Goal: Obtain resource: Download file/media

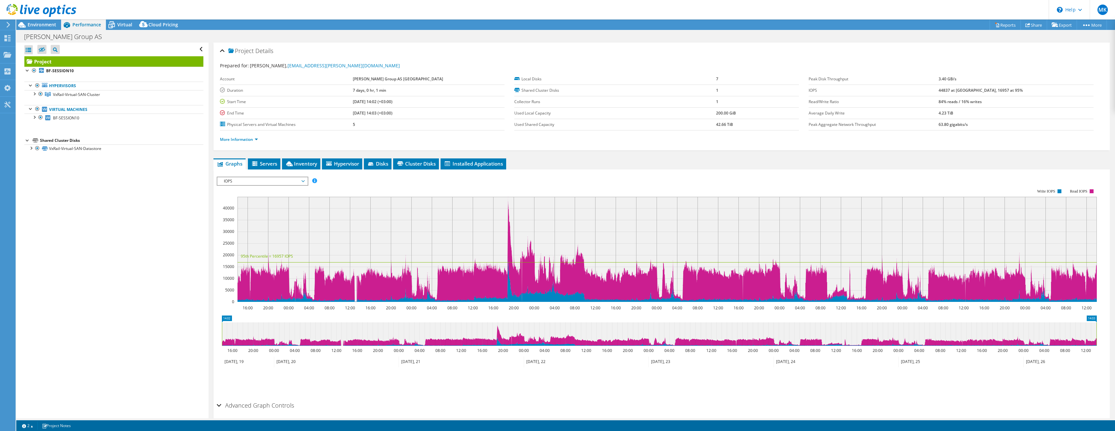
select select "USD"
click at [249, 51] on span "Project" at bounding box center [240, 51] width 25 height 6
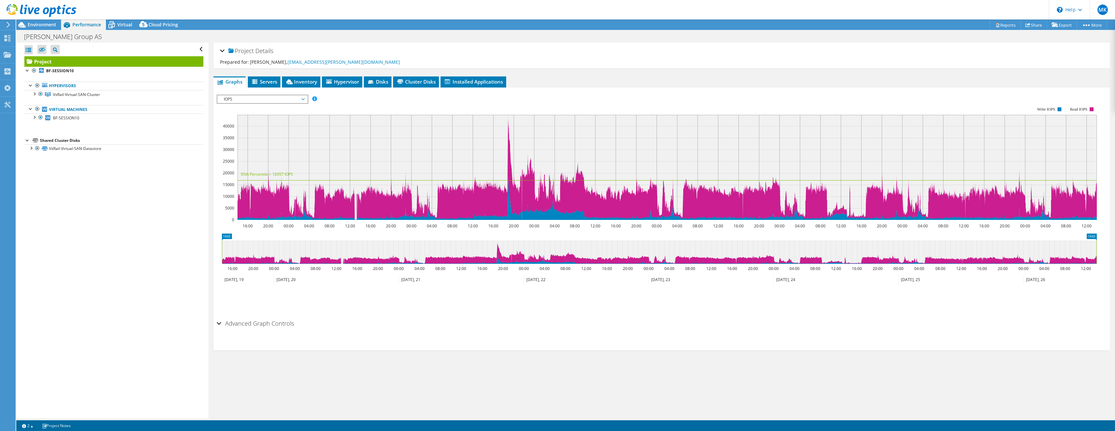
click at [249, 51] on span "Project" at bounding box center [240, 51] width 25 height 6
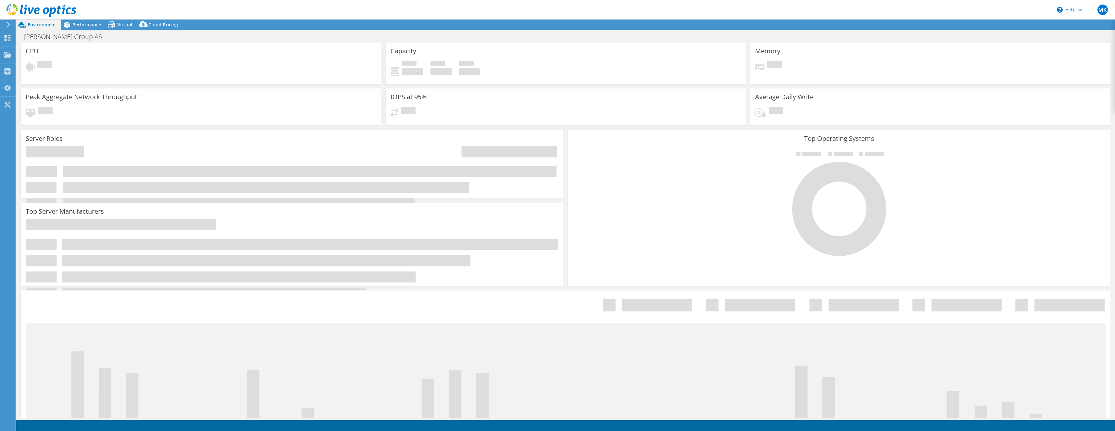
select select "USD"
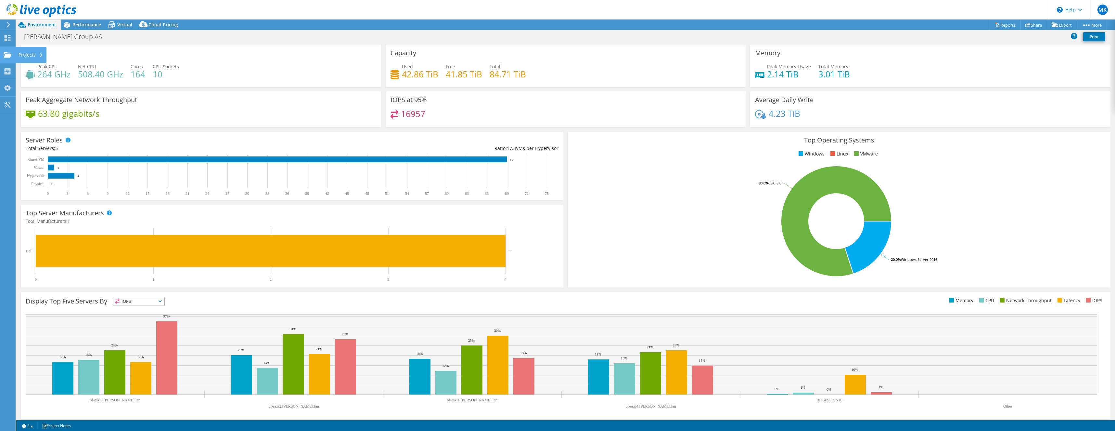
click at [9, 57] on use at bounding box center [8, 55] width 8 height 6
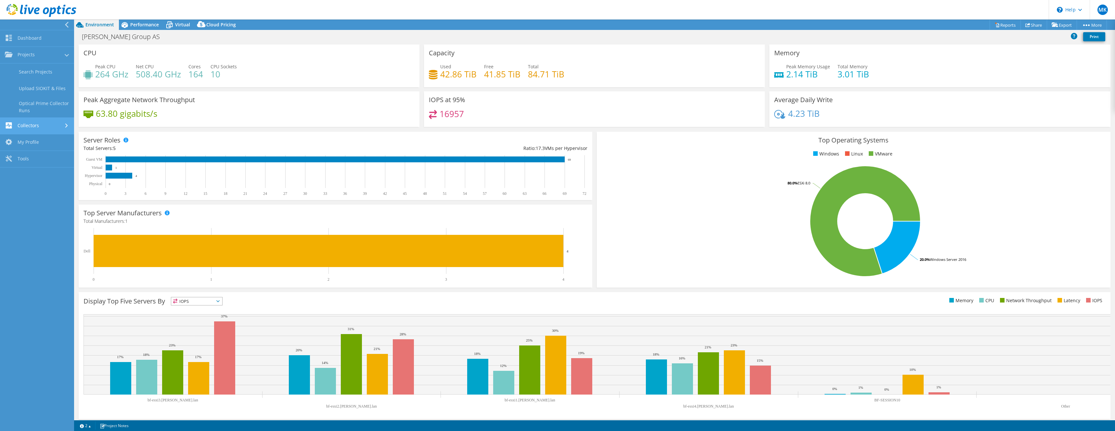
click at [46, 128] on link "Collectors" at bounding box center [37, 126] width 74 height 17
click at [42, 122] on link "My Profile" at bounding box center [37, 121] width 74 height 17
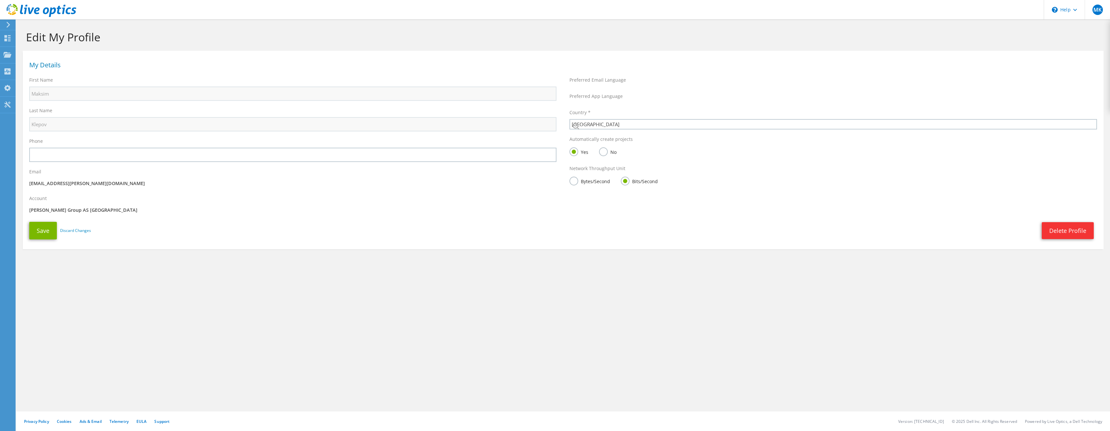
select select "63"
click at [8, 38] on use at bounding box center [8, 38] width 6 height 6
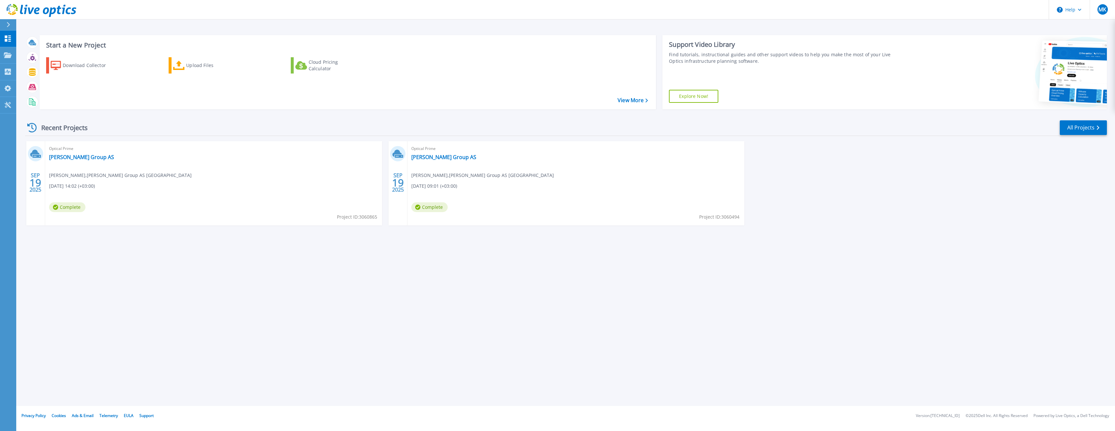
drag, startPoint x: 879, startPoint y: 86, endPoint x: 1037, endPoint y: 119, distance: 162.0
click at [879, 86] on div "Support Video Library Find tutorials, instructional guides and other support vi…" at bounding box center [782, 72] width 239 height 74
click at [76, 156] on link "[PERSON_NAME] Group AS" at bounding box center [81, 157] width 65 height 6
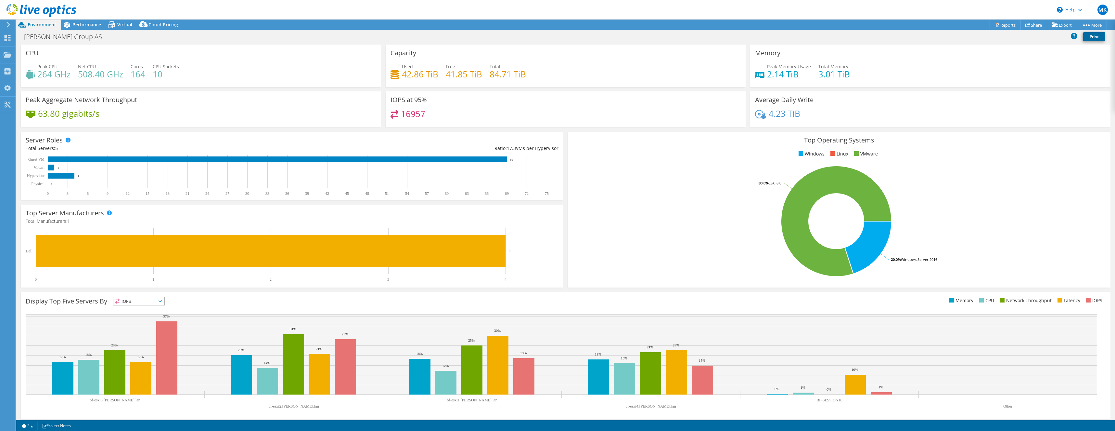
click at [1103, 39] on link "Print" at bounding box center [1095, 36] width 22 height 9
click at [1074, 36] on icon at bounding box center [1074, 36] width 6 height 6
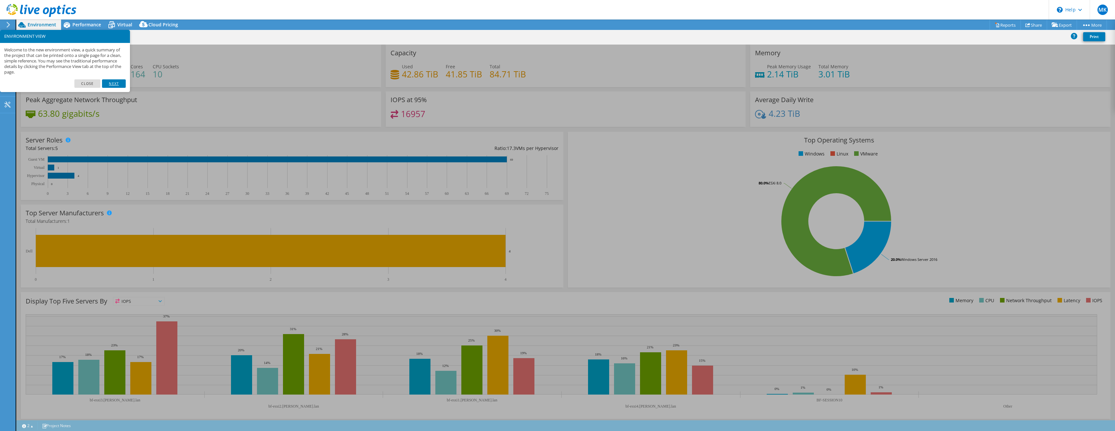
click at [116, 84] on link "Next" at bounding box center [113, 83] width 23 height 8
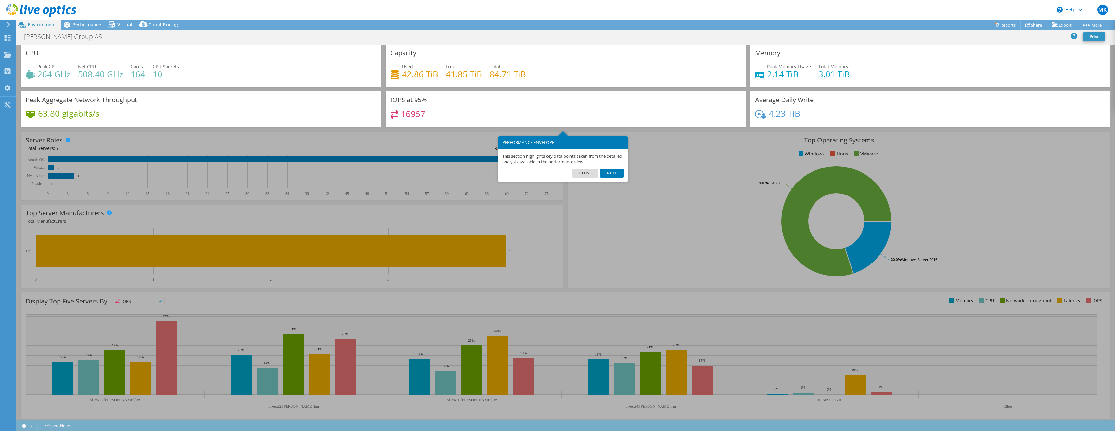
click at [615, 171] on link "Next" at bounding box center [611, 173] width 23 height 8
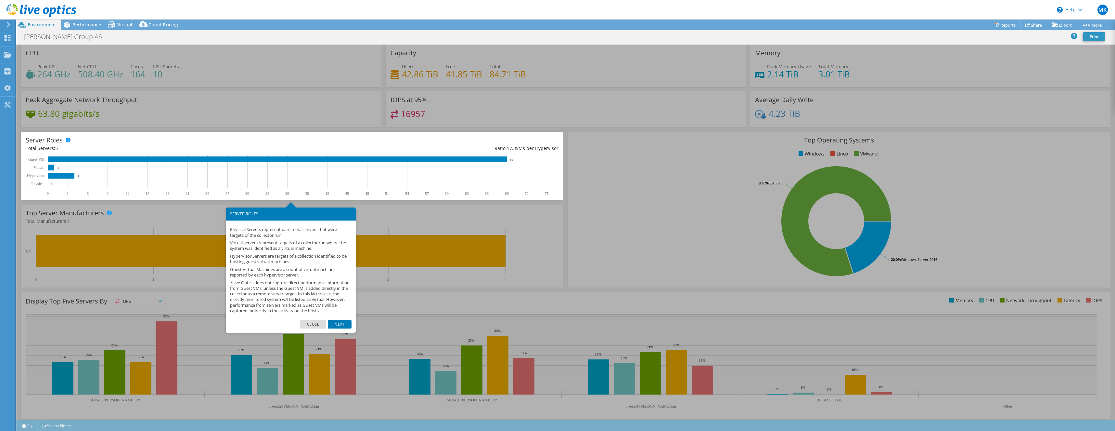
click at [344, 328] on link "Next" at bounding box center [339, 324] width 23 height 8
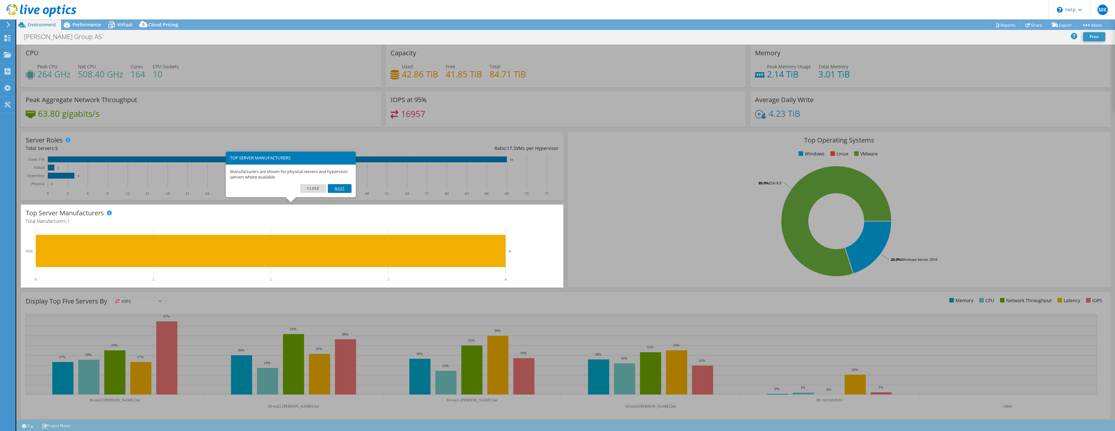
click at [344, 188] on link "Next" at bounding box center [339, 188] width 23 height 8
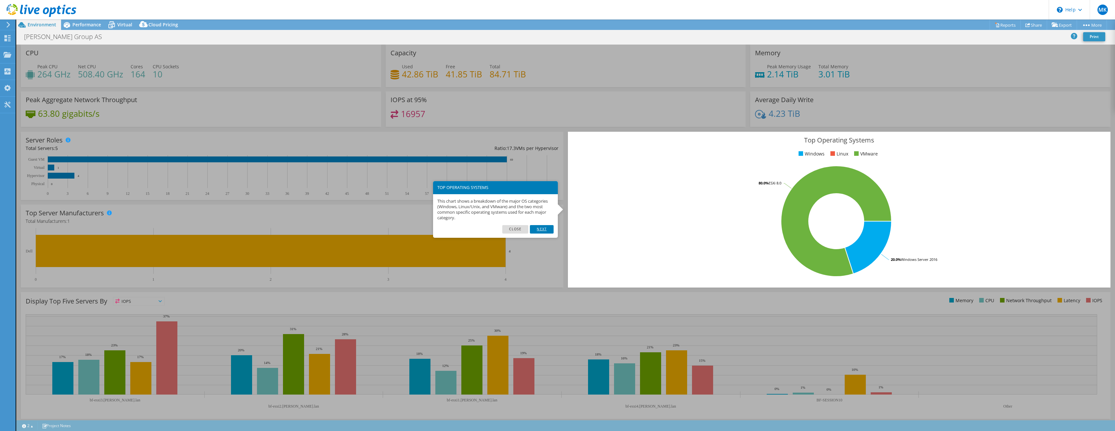
click at [541, 230] on link "Next" at bounding box center [541, 229] width 23 height 8
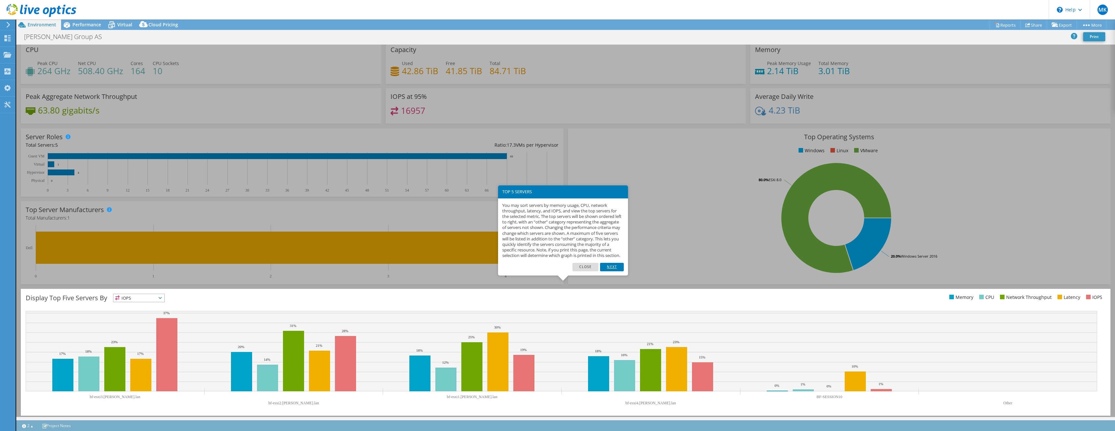
click at [616, 271] on link "Next" at bounding box center [611, 267] width 23 height 8
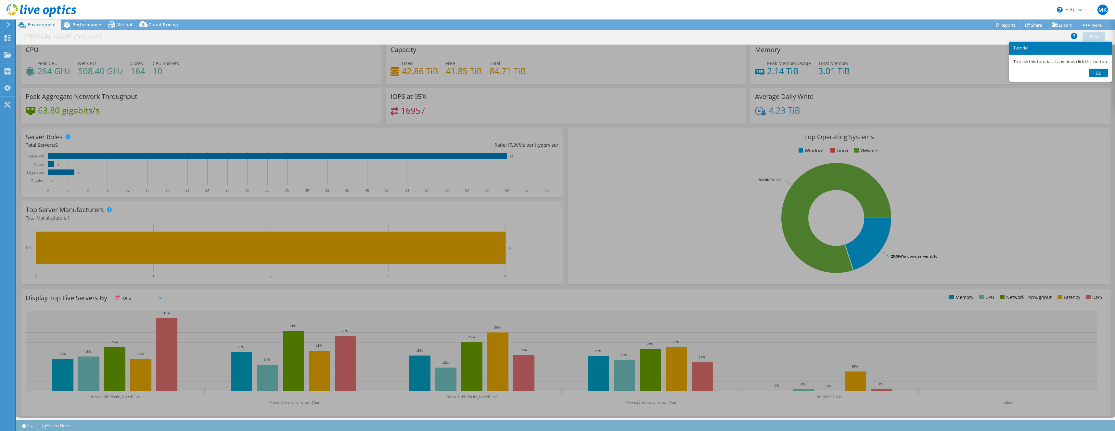
click at [1104, 75] on link "Ok" at bounding box center [1098, 73] width 19 height 8
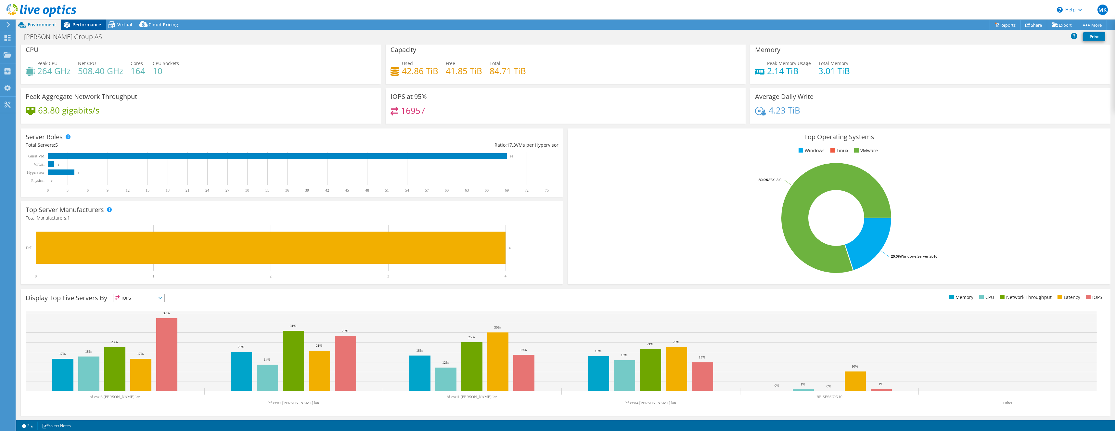
click at [90, 25] on span "Performance" at bounding box center [86, 24] width 29 height 6
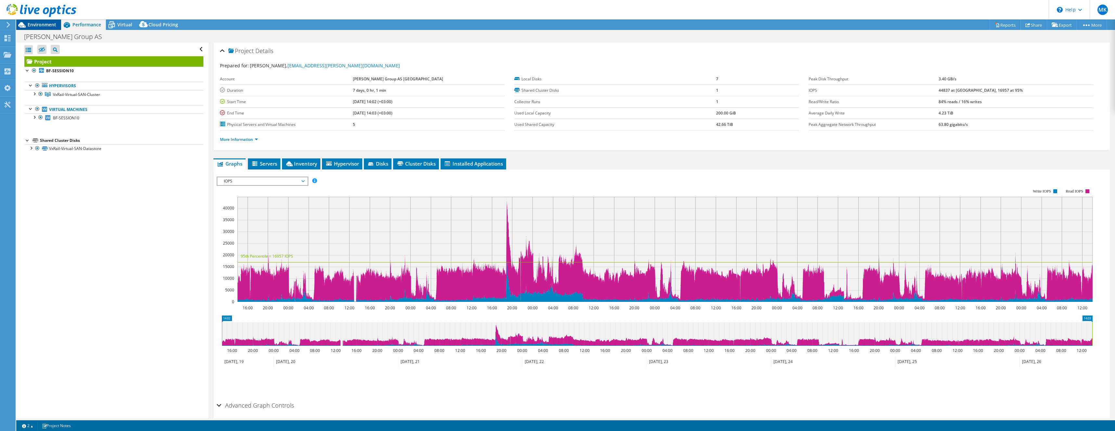
click at [52, 26] on span "Environment" at bounding box center [42, 24] width 29 height 6
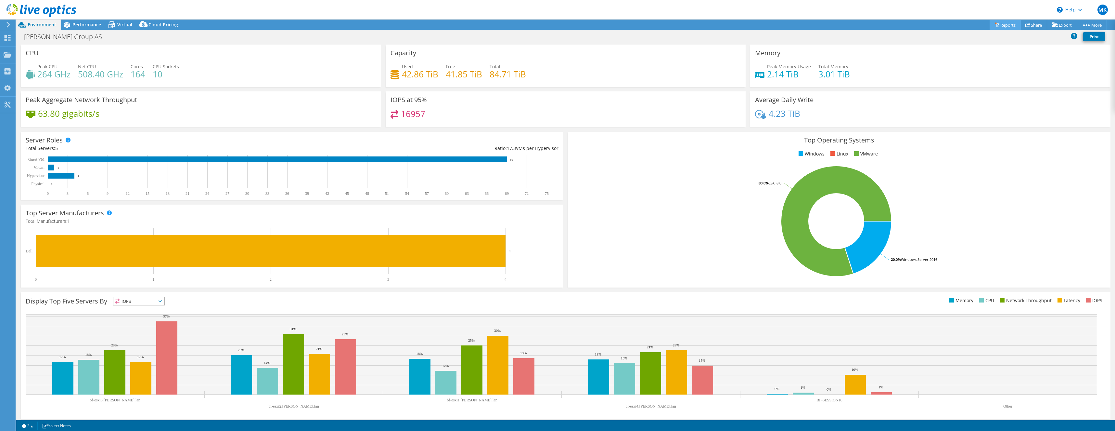
click at [997, 20] on link "Reports" at bounding box center [1005, 25] width 31 height 10
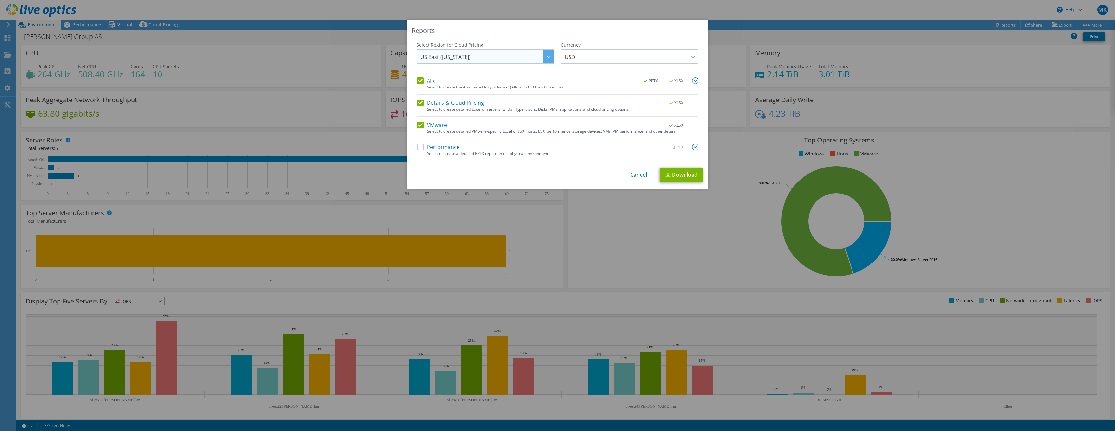
click at [544, 59] on div at bounding box center [548, 56] width 10 height 13
click at [481, 83] on li "[GEOGRAPHIC_DATA] ([GEOGRAPHIC_DATA])" at bounding box center [485, 81] width 135 height 11
click at [446, 148] on label "Performance" at bounding box center [438, 147] width 43 height 6
click at [0, 0] on input "Performance" at bounding box center [0, 0] width 0 height 0
click at [446, 148] on label "Performance" at bounding box center [438, 147] width 43 height 6
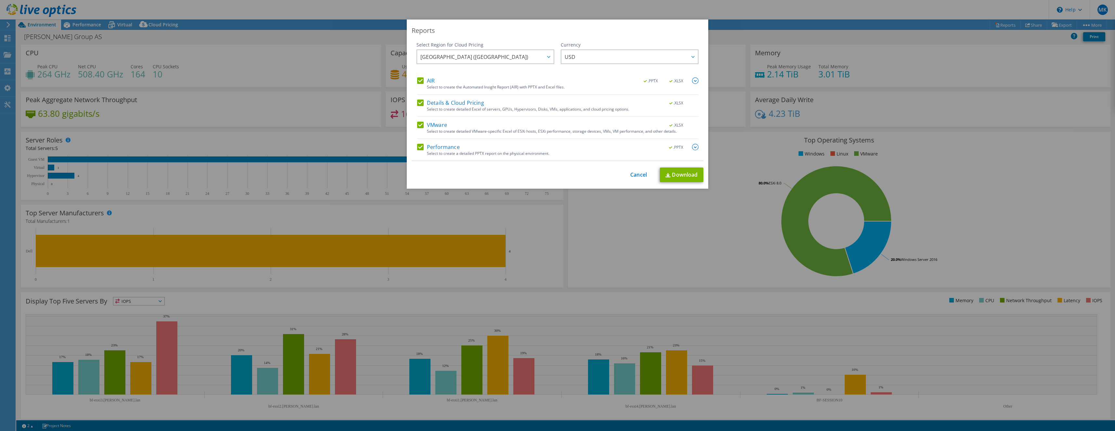
click at [0, 0] on input "Performance" at bounding box center [0, 0] width 0 height 0
click at [601, 58] on span "USD" at bounding box center [631, 56] width 133 height 13
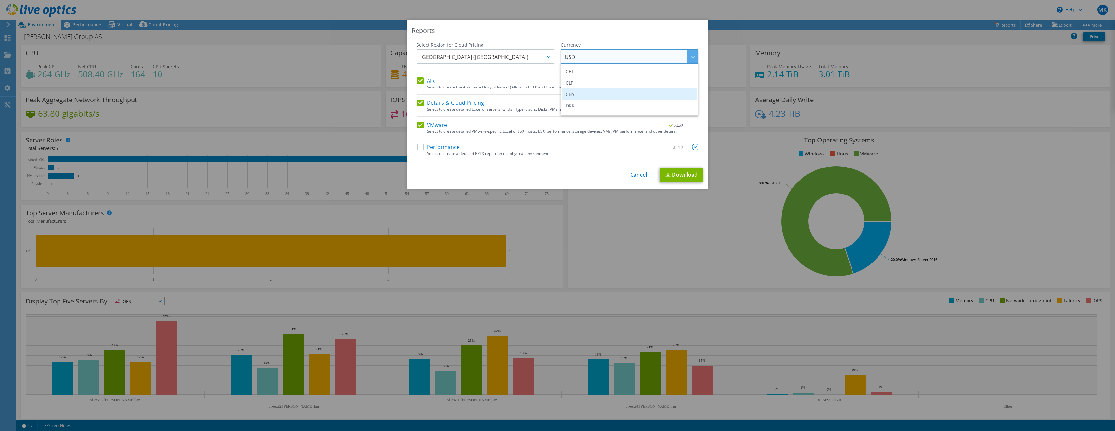
scroll to position [45, 0]
click at [508, 72] on div "Select Region for Cloud Pricing Asia Pacific ([GEOGRAPHIC_DATA]) [GEOGRAPHIC_DA…" at bounding box center [486, 60] width 138 height 36
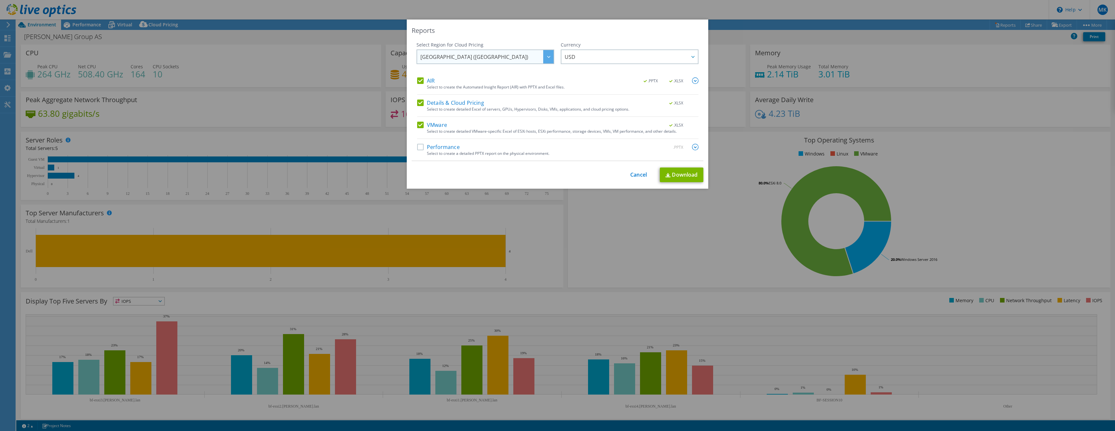
click at [507, 54] on span "[GEOGRAPHIC_DATA] ([GEOGRAPHIC_DATA])" at bounding box center [487, 56] width 133 height 13
click at [452, 109] on li "Europe ([GEOGRAPHIC_DATA])" at bounding box center [485, 108] width 135 height 11
click at [600, 61] on span "USD" at bounding box center [631, 56] width 133 height 13
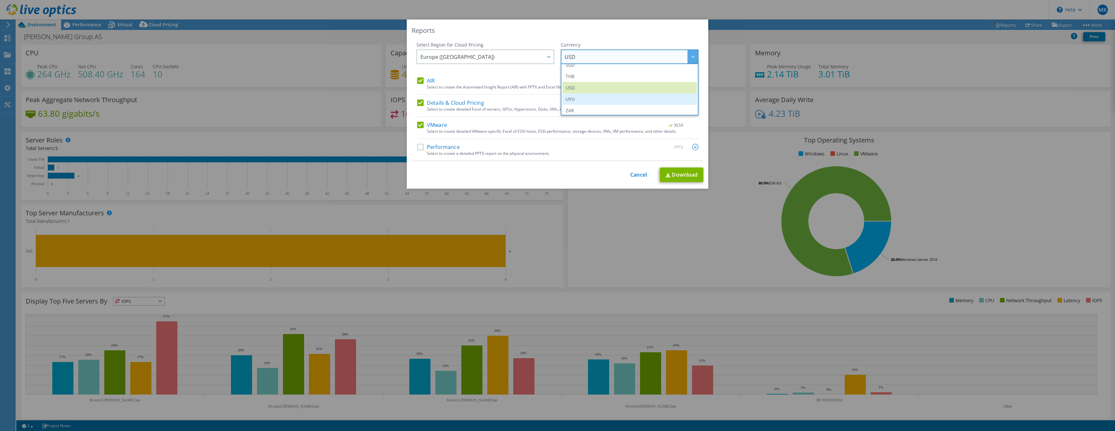
scroll to position [236, 0]
click at [582, 86] on li "USD" at bounding box center [630, 85] width 135 height 11
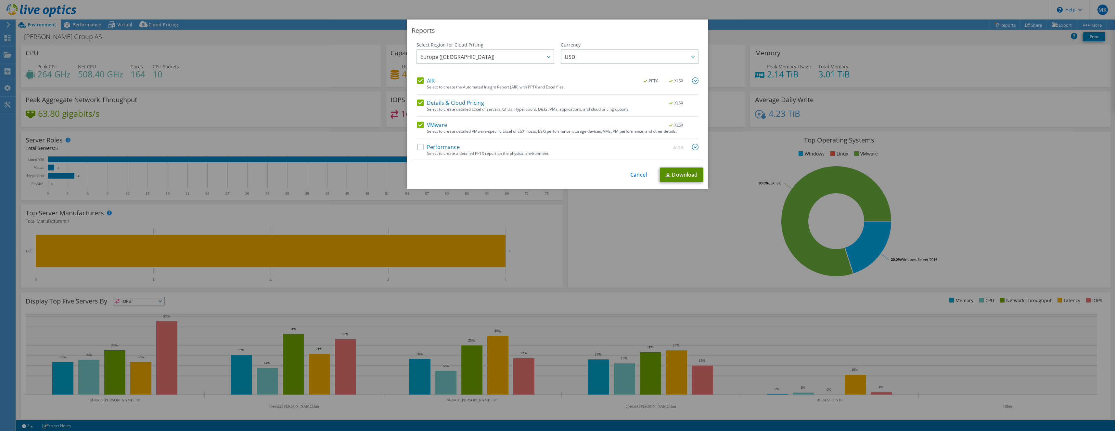
click at [683, 176] on link "Download" at bounding box center [682, 174] width 44 height 15
click at [788, 32] on div "Reports Select Region for Cloud Pricing Asia Pacific ([GEOGRAPHIC_DATA]) [GEOGR…" at bounding box center [557, 215] width 1115 height 392
